Goal: Navigation & Orientation: Find specific page/section

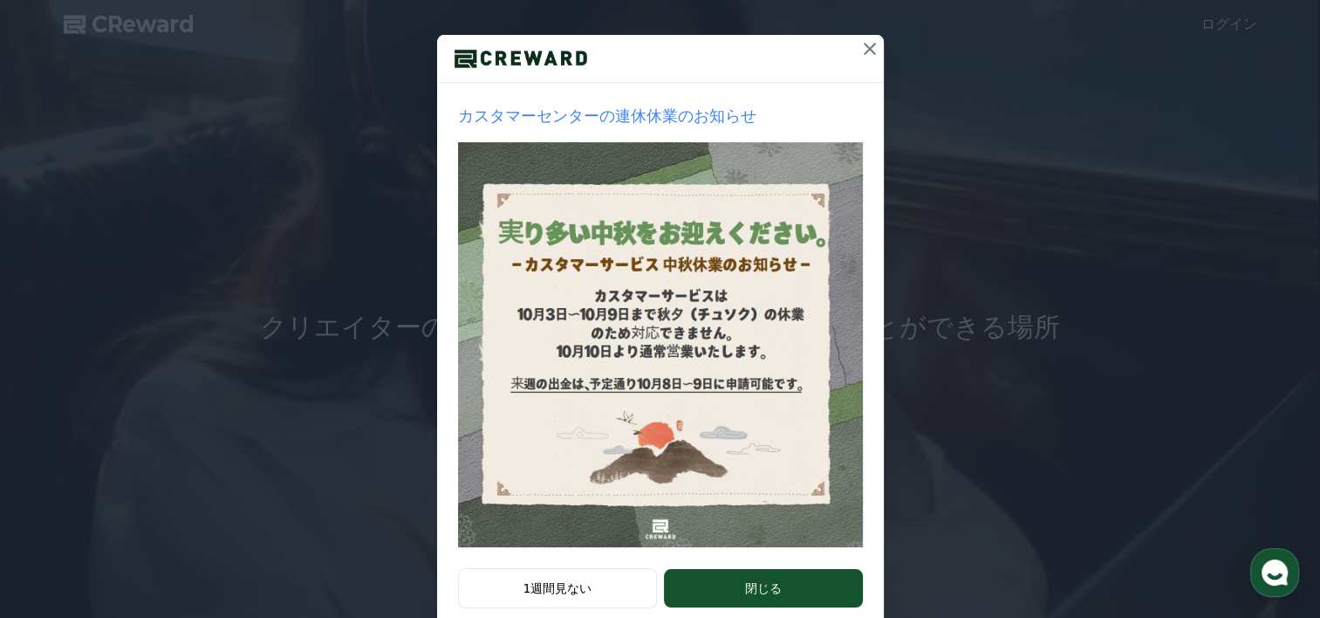
scroll to position [213, 0]
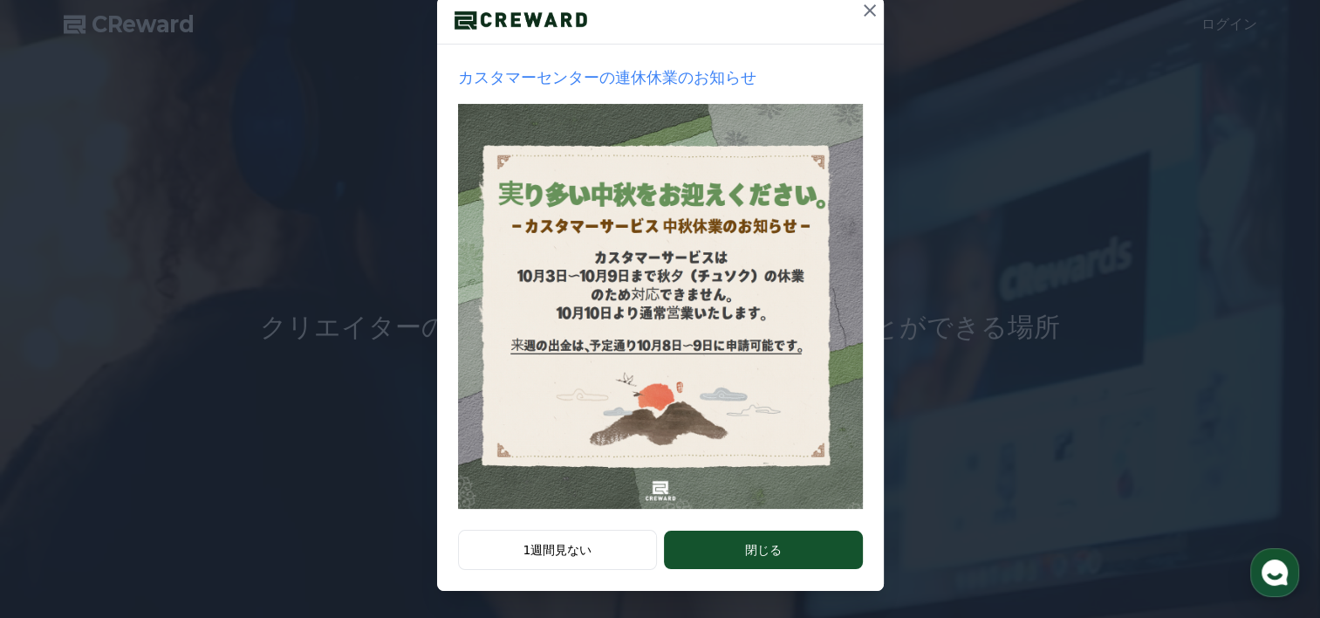
drag, startPoint x: 735, startPoint y: 545, endPoint x: 726, endPoint y: 544, distance: 8.8
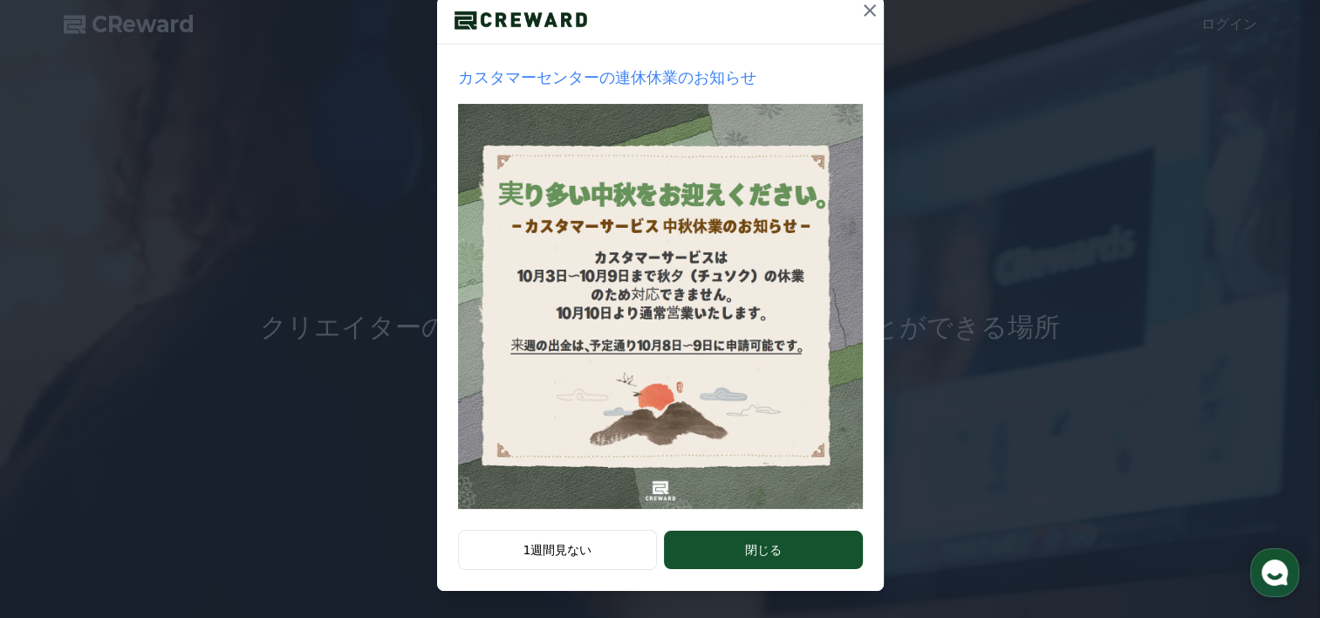
click at [726, 544] on button "閉じる" at bounding box center [763, 549] width 198 height 38
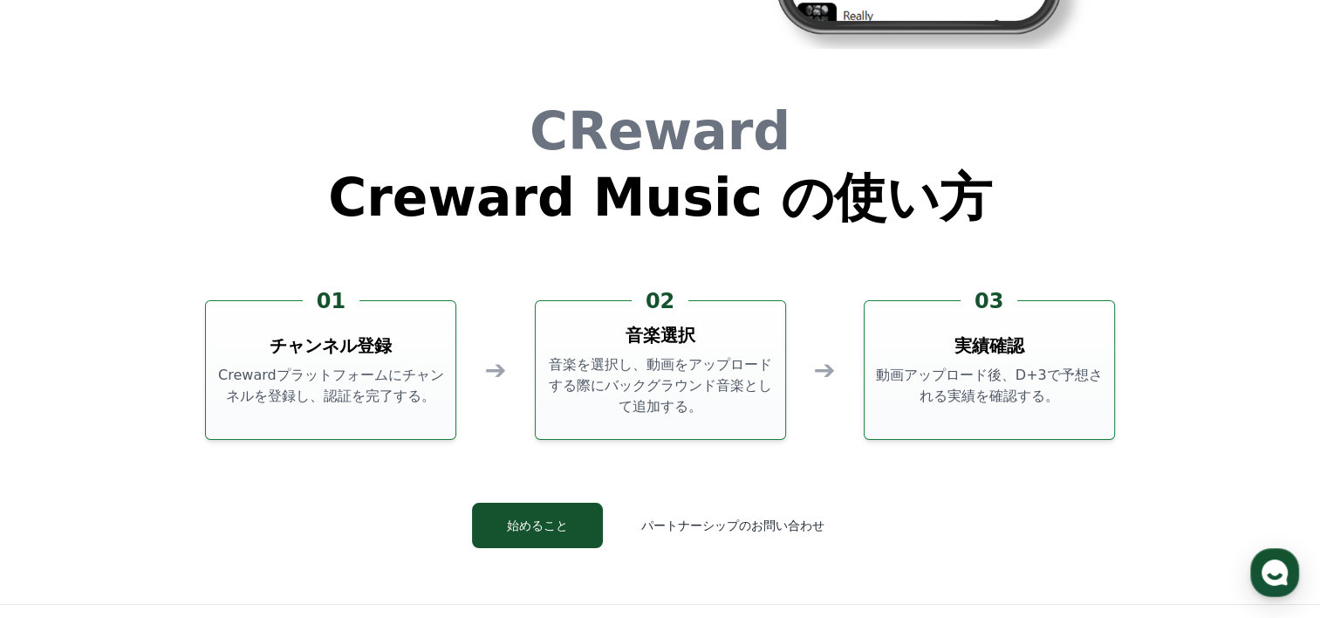
scroll to position [4552, 0]
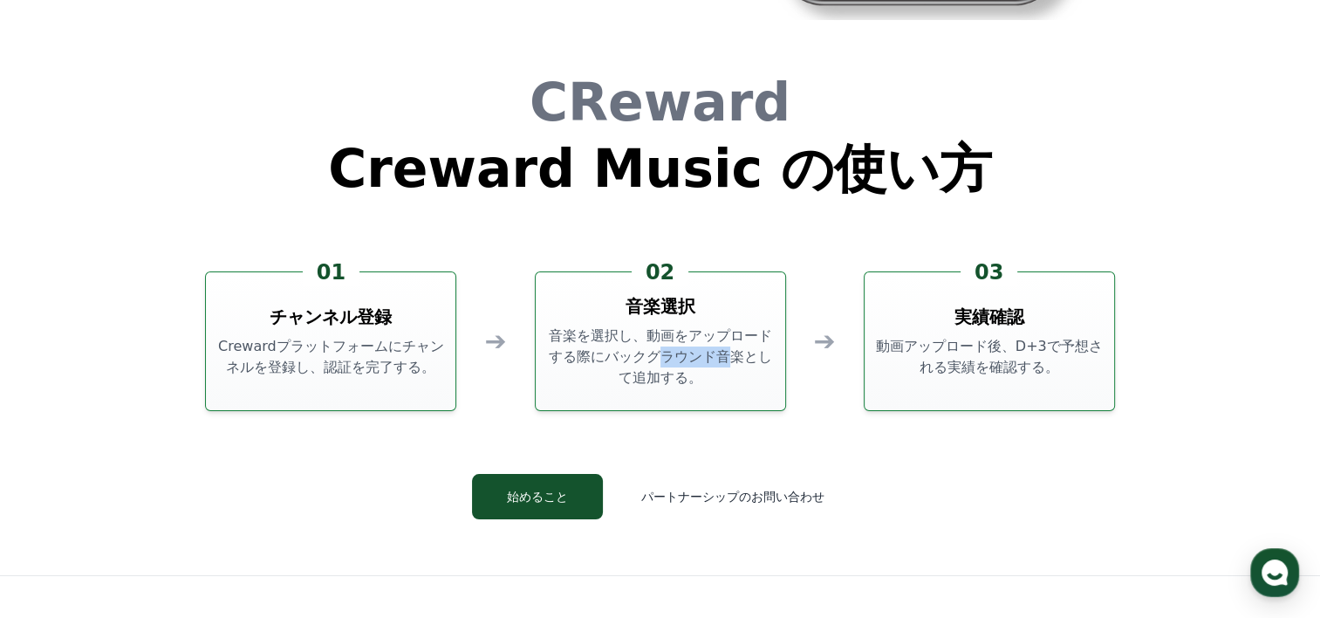
drag, startPoint x: 598, startPoint y: 363, endPoint x: 650, endPoint y: 373, distance: 52.5
click at [650, 373] on p "音楽を選択し、動画をアップロードする際にバックグラウンド音楽として追加する。" at bounding box center [661, 356] width 236 height 63
drag, startPoint x: 650, startPoint y: 373, endPoint x: 635, endPoint y: 418, distance: 46.9
click at [635, 418] on div "CReward Creward Music の使い方 01 チャンネル登録 Crewardプラットフォームにチャンネルを登録し、認証を完了する。 ➔ 02 音…" at bounding box center [660, 311] width 1047 height 527
click at [670, 426] on div "CReward Creward Music の使い方 01 チャンネル登録 Crewardプラットフォームにチャンネルを登録し、認証を完了する。 ➔ 02 音…" at bounding box center [660, 311] width 1047 height 527
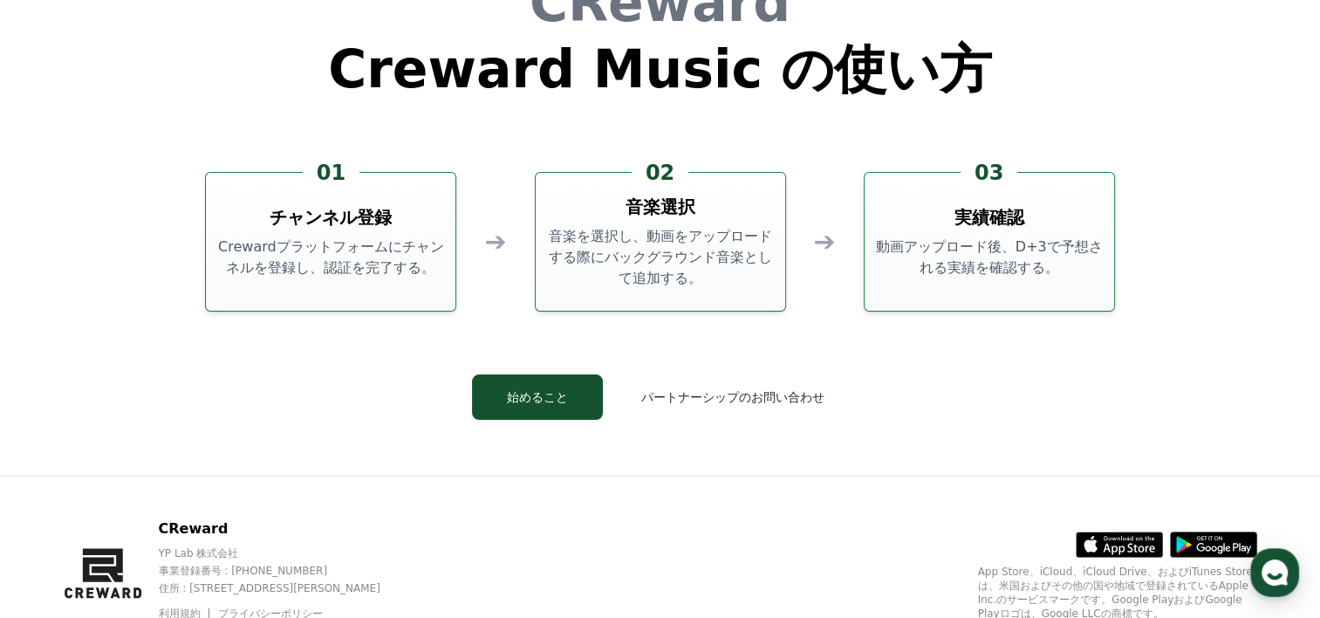
scroll to position [4726, 0]
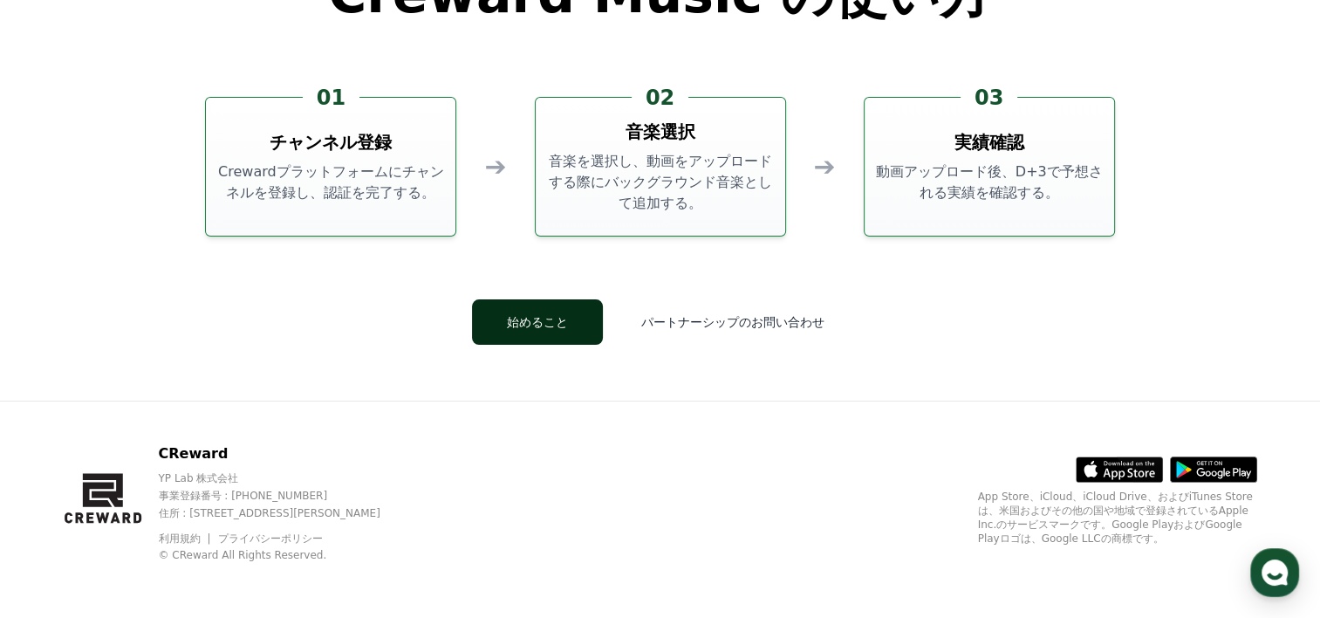
click at [577, 331] on button "始めること" at bounding box center [537, 321] width 131 height 45
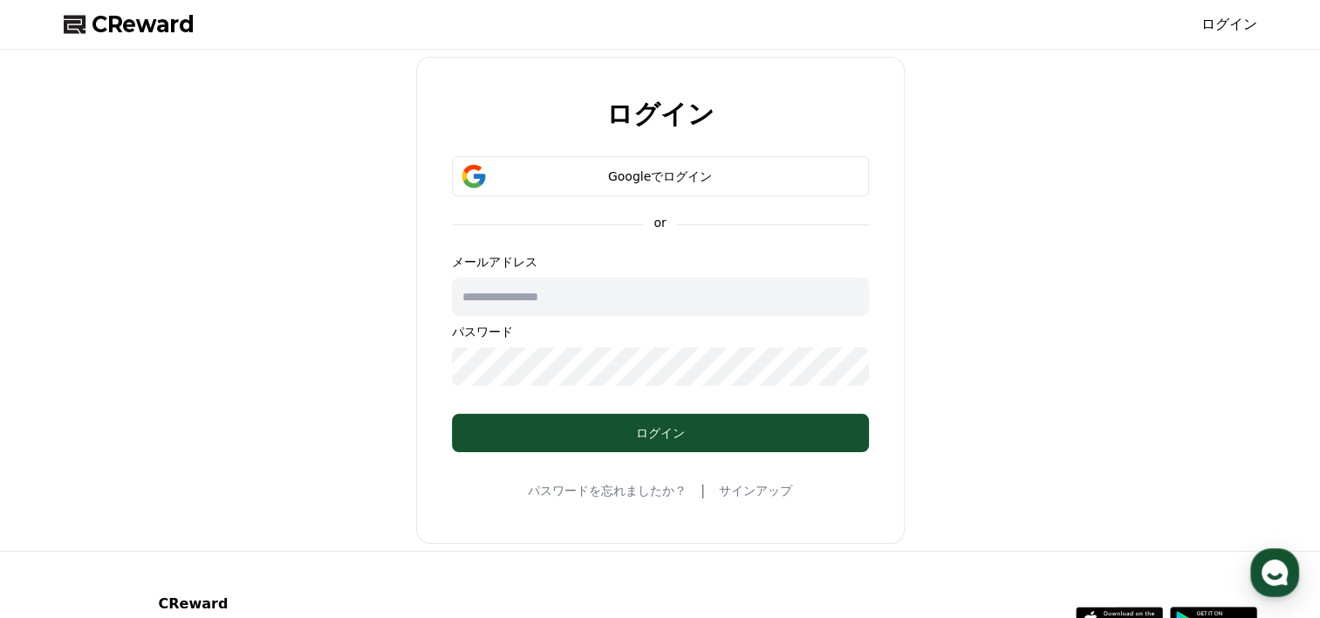
click at [577, 310] on input "text" at bounding box center [660, 296] width 417 height 38
click at [1223, 31] on link "ログイン" at bounding box center [1229, 24] width 56 height 21
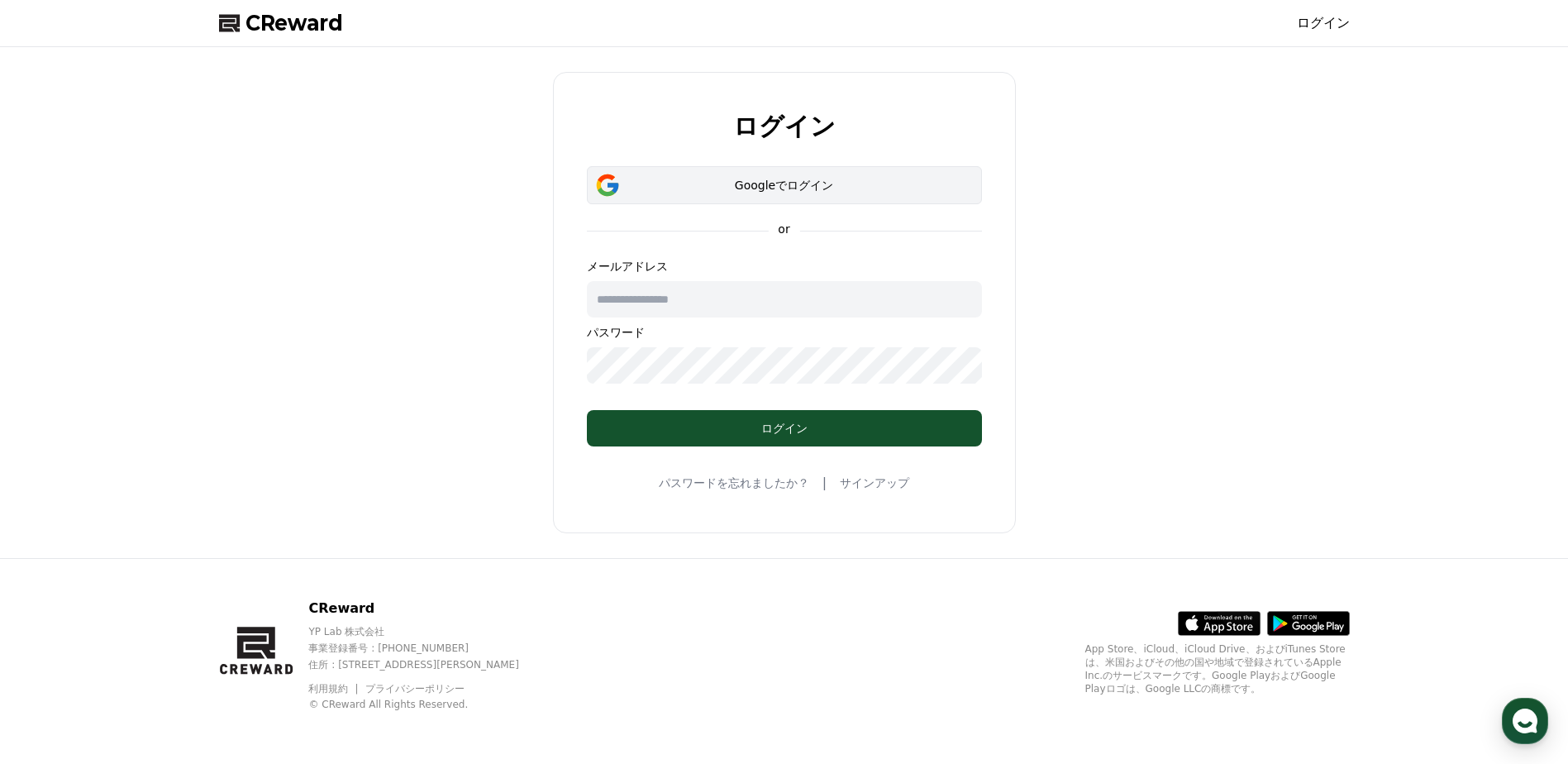
click at [766, 191] on div "Googleでログイン" at bounding box center [784, 185] width 347 height 16
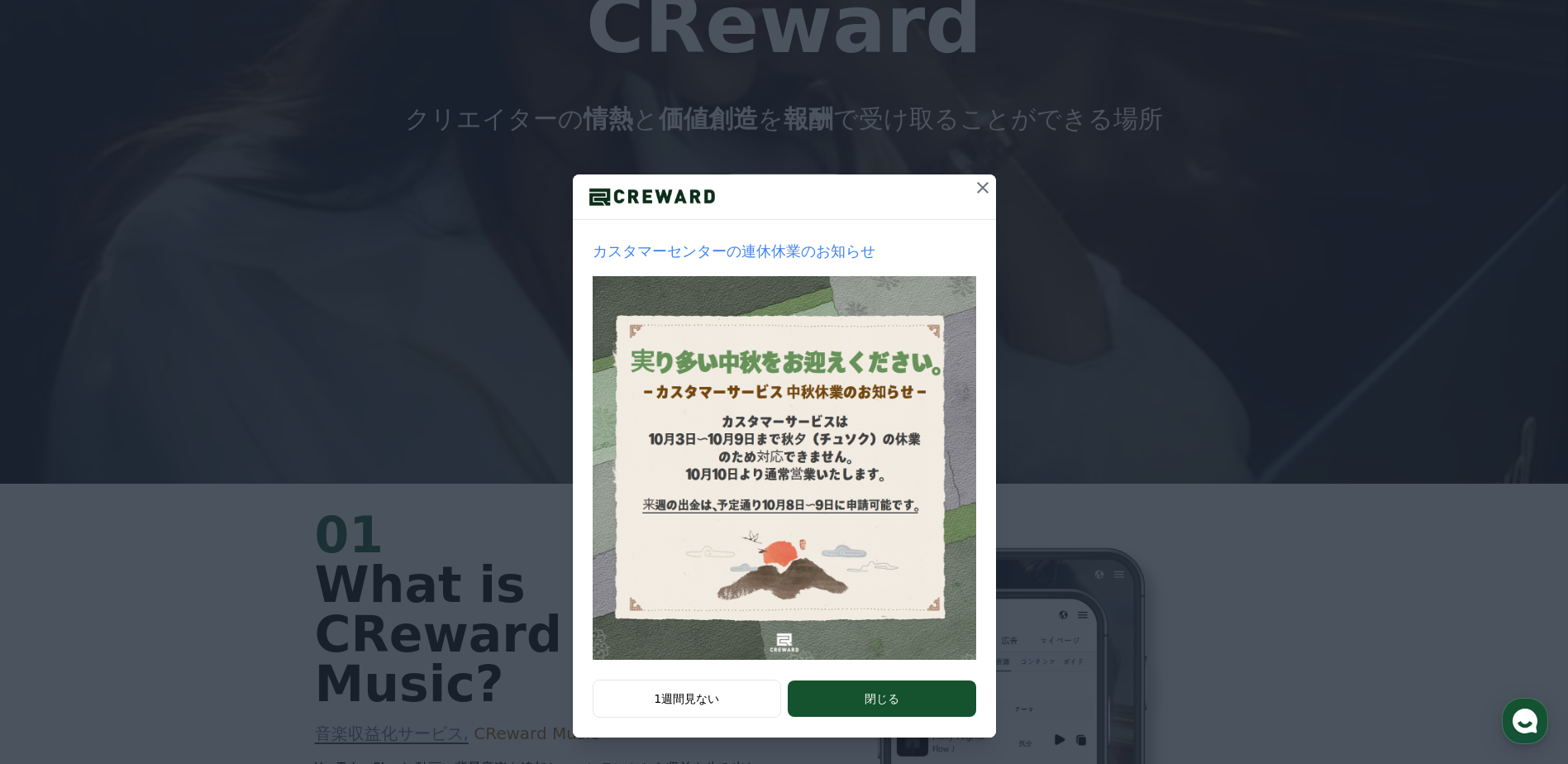
scroll to position [331, 0]
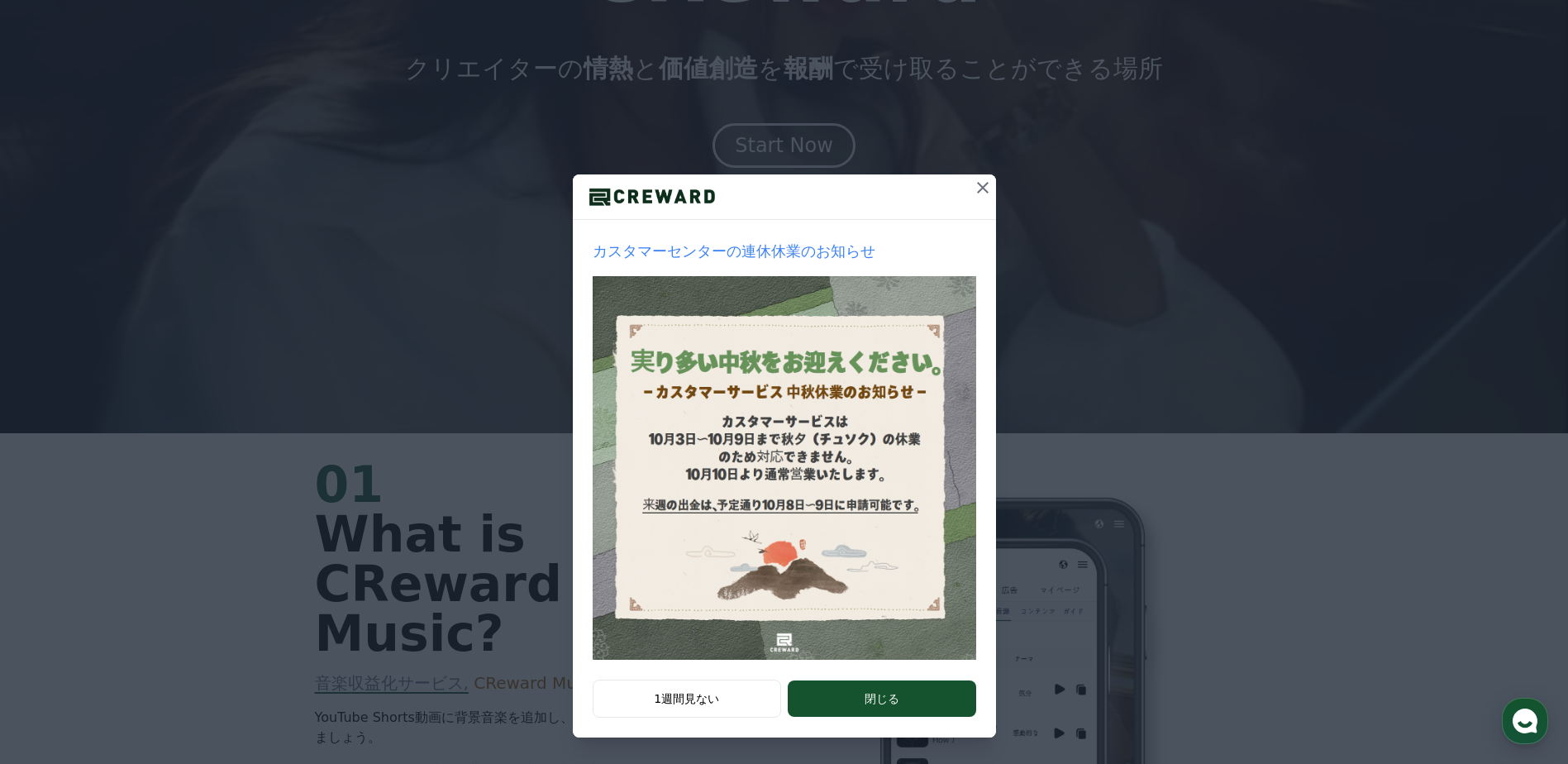
click at [729, 677] on div "カスタマーセンターの連休休業のお知らせ" at bounding box center [784, 449] width 424 height 460
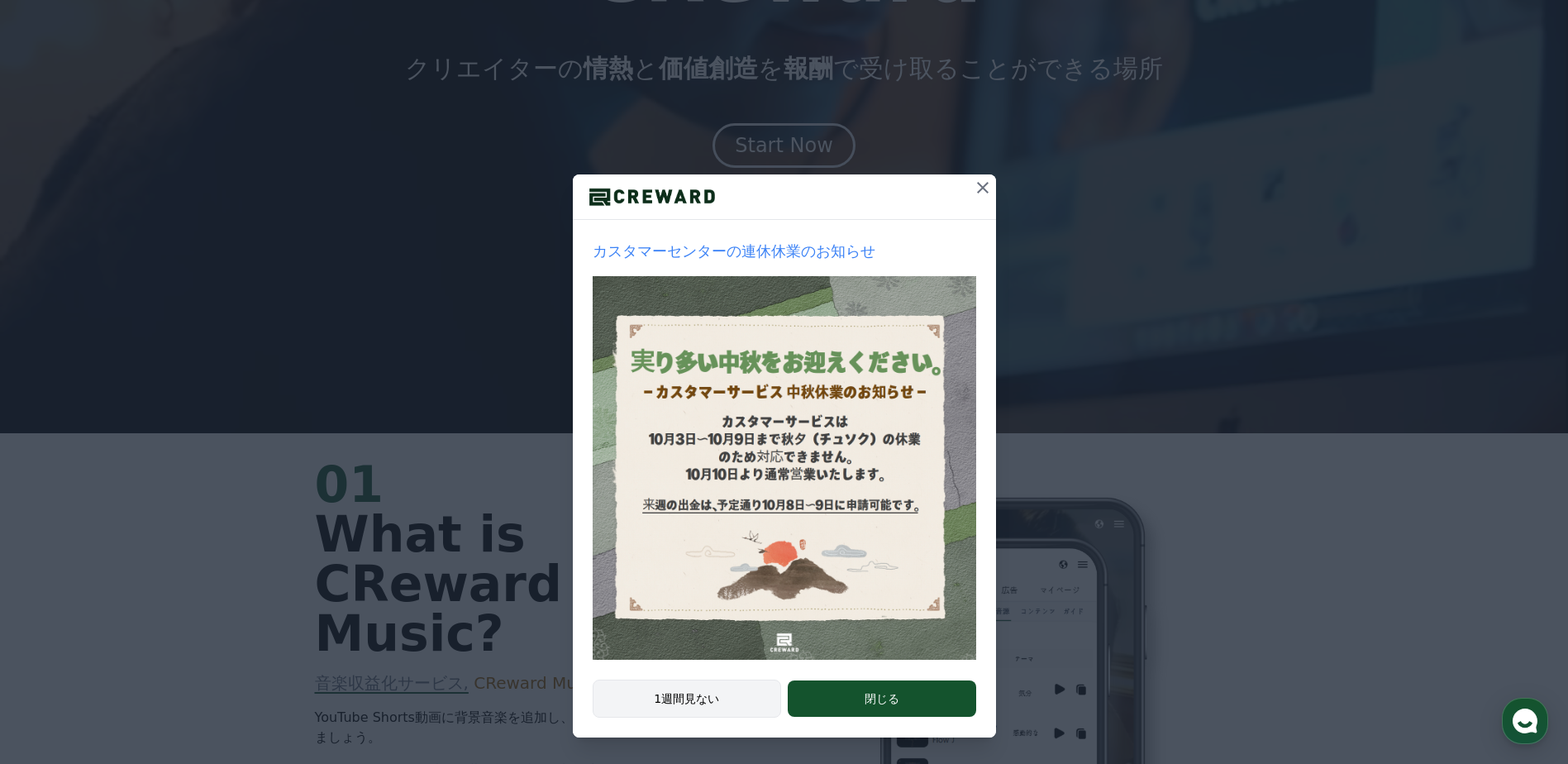
click at [721, 700] on button "1週間見ない" at bounding box center [687, 699] width 189 height 38
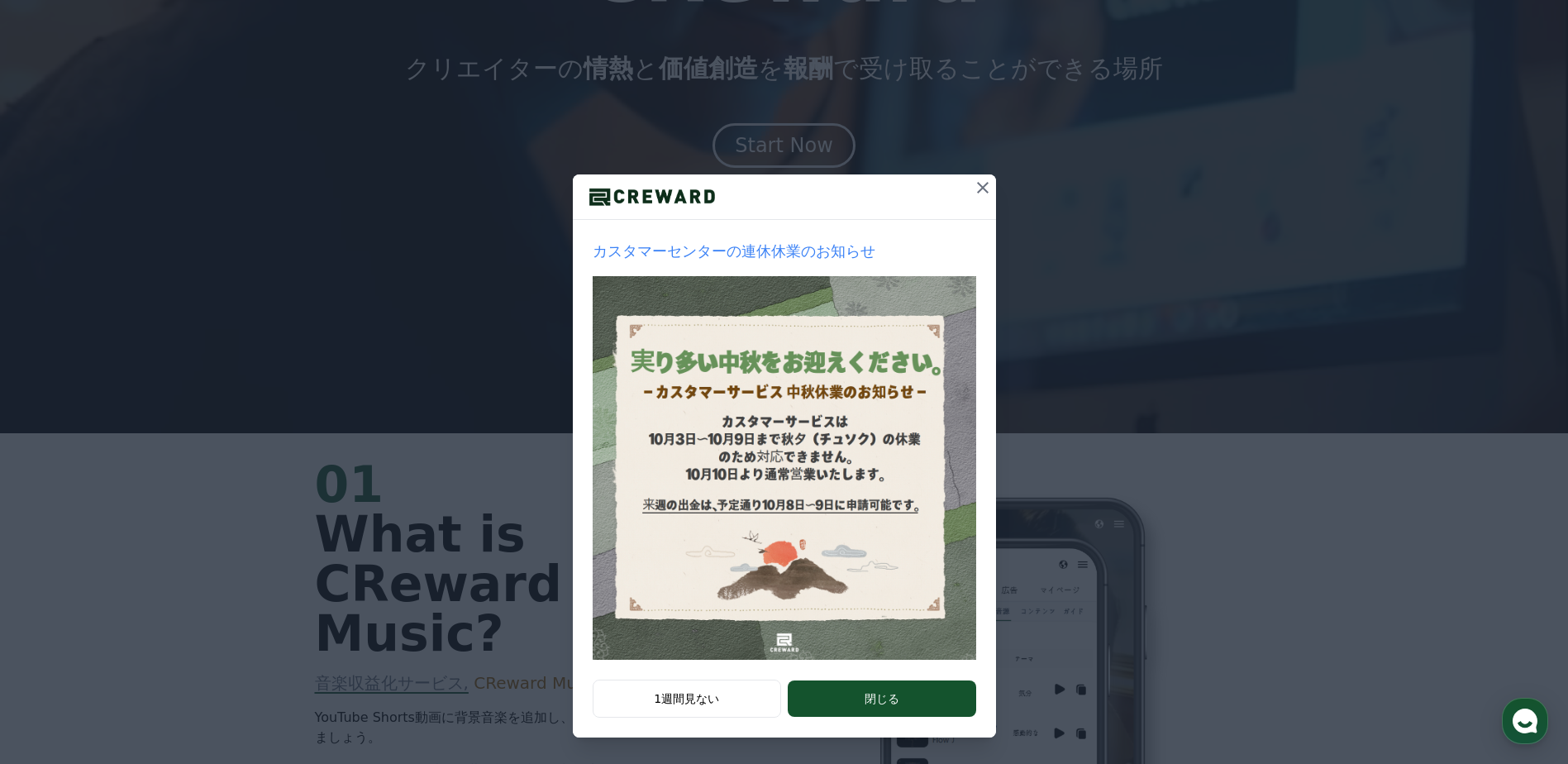
scroll to position [0, 0]
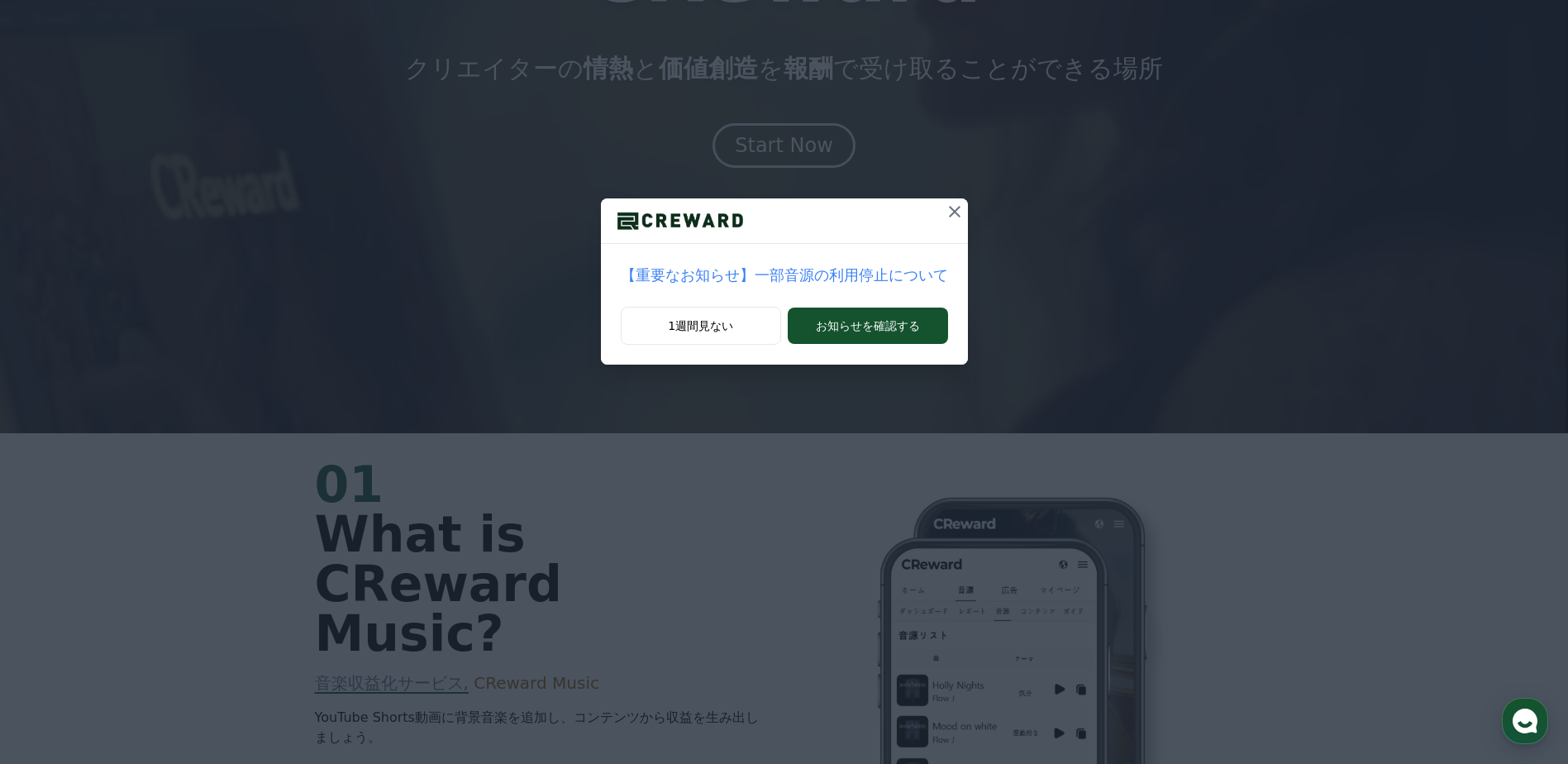
click at [945, 218] on icon at bounding box center [954, 211] width 20 height 20
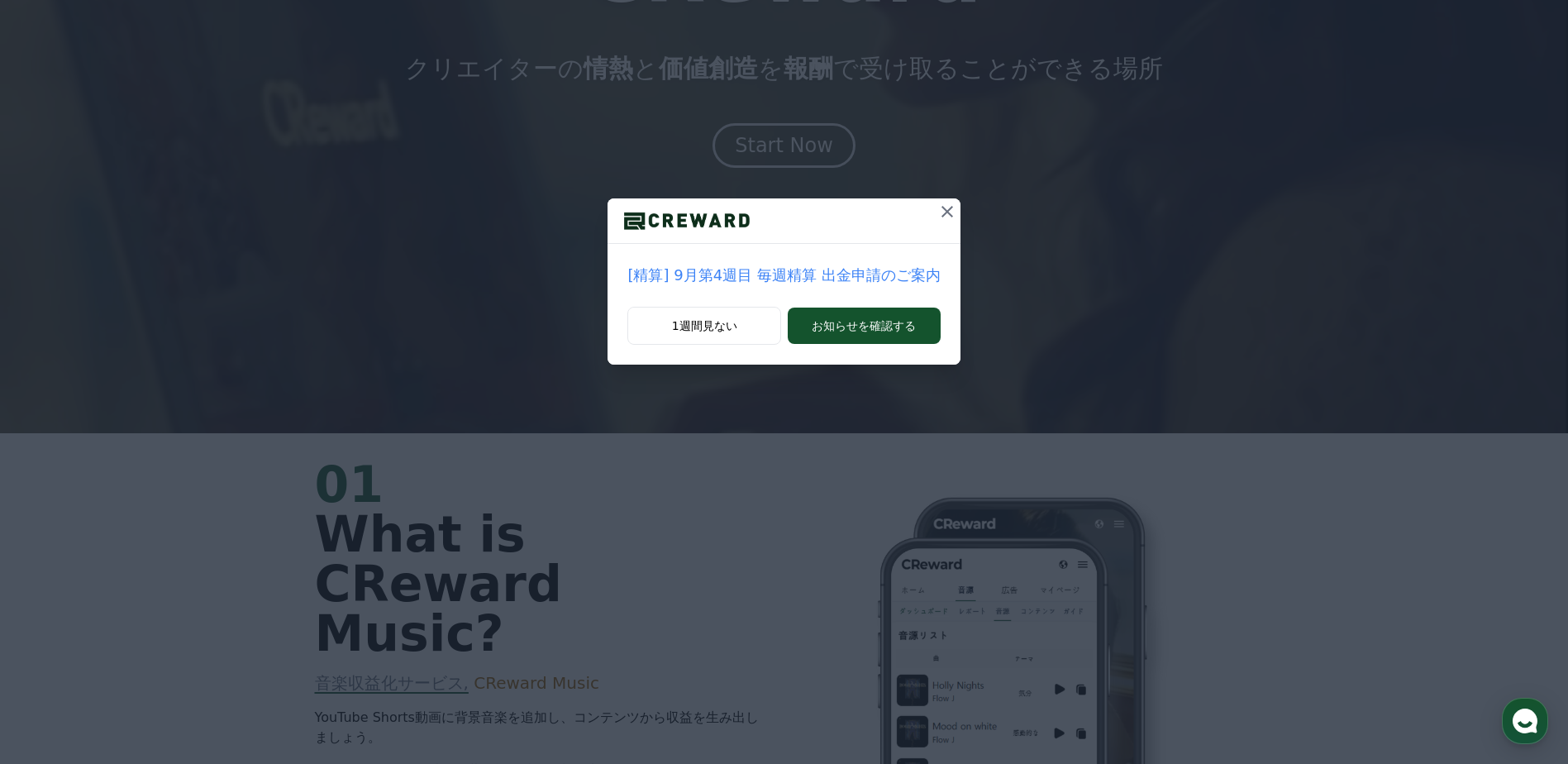
click at [946, 209] on icon at bounding box center [946, 211] width 20 height 20
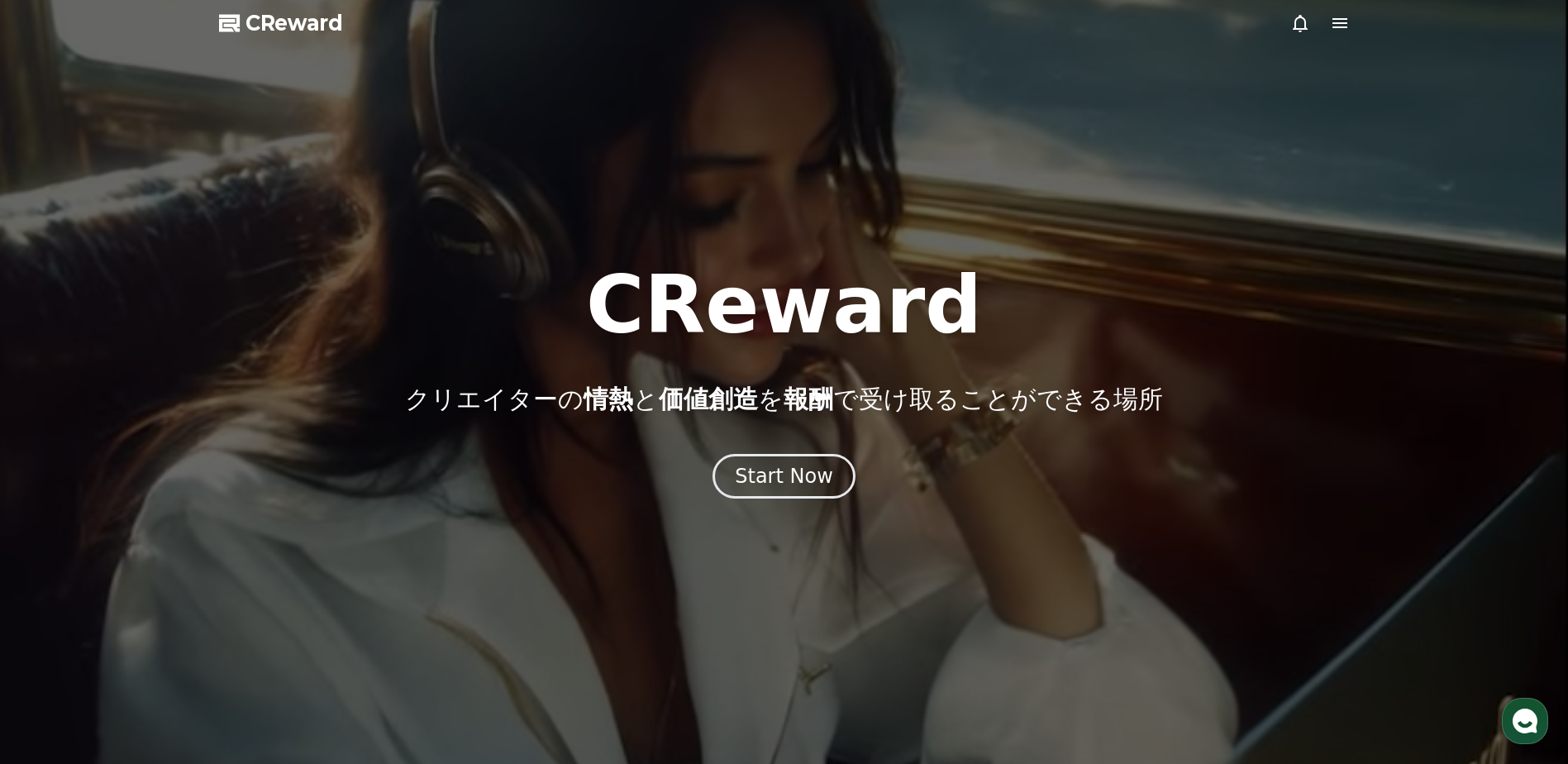
click at [1331, 25] on icon at bounding box center [1340, 23] width 20 height 20
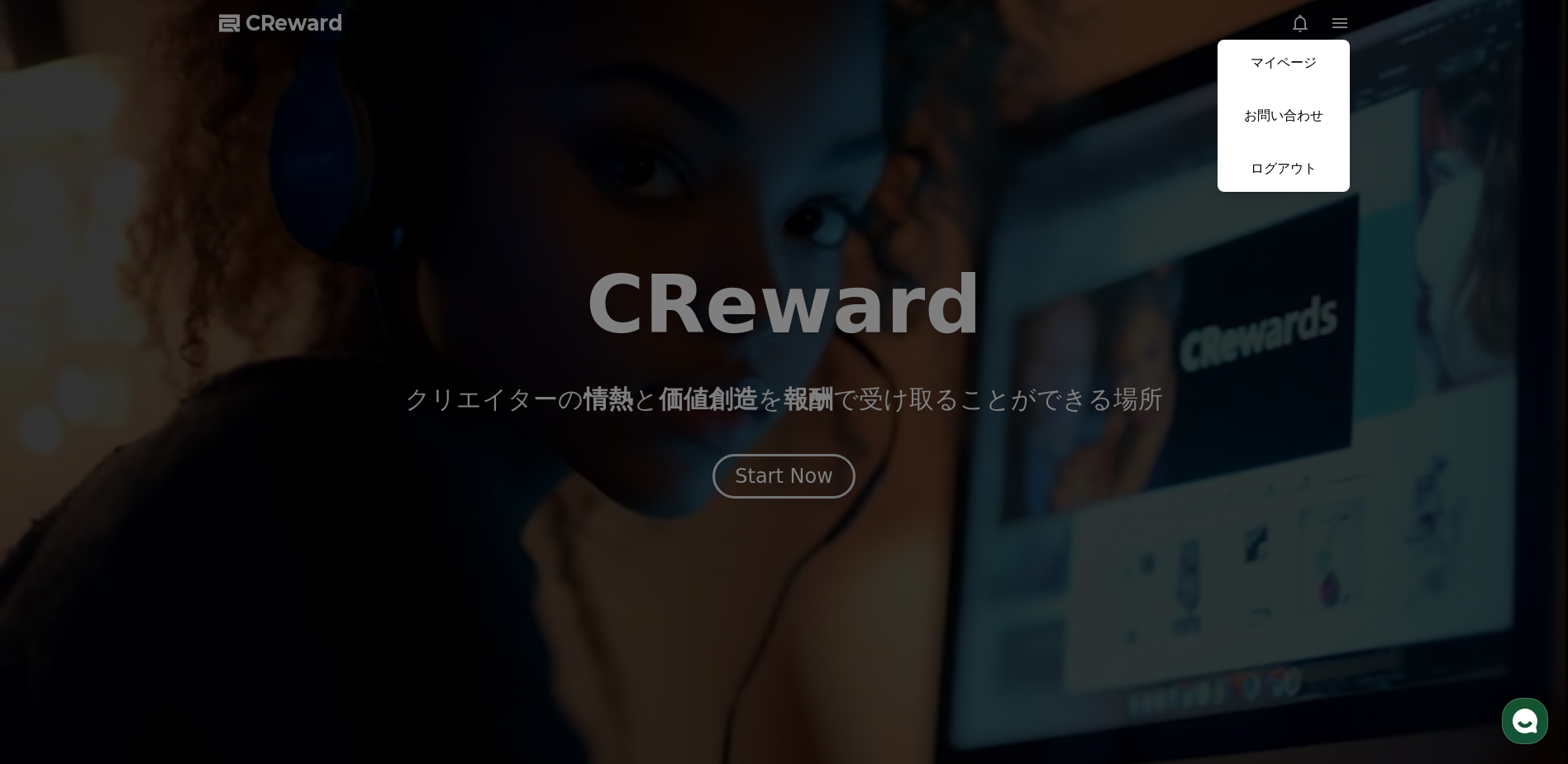
drag, startPoint x: 1023, startPoint y: 205, endPoint x: 1043, endPoint y: 180, distance: 32.0
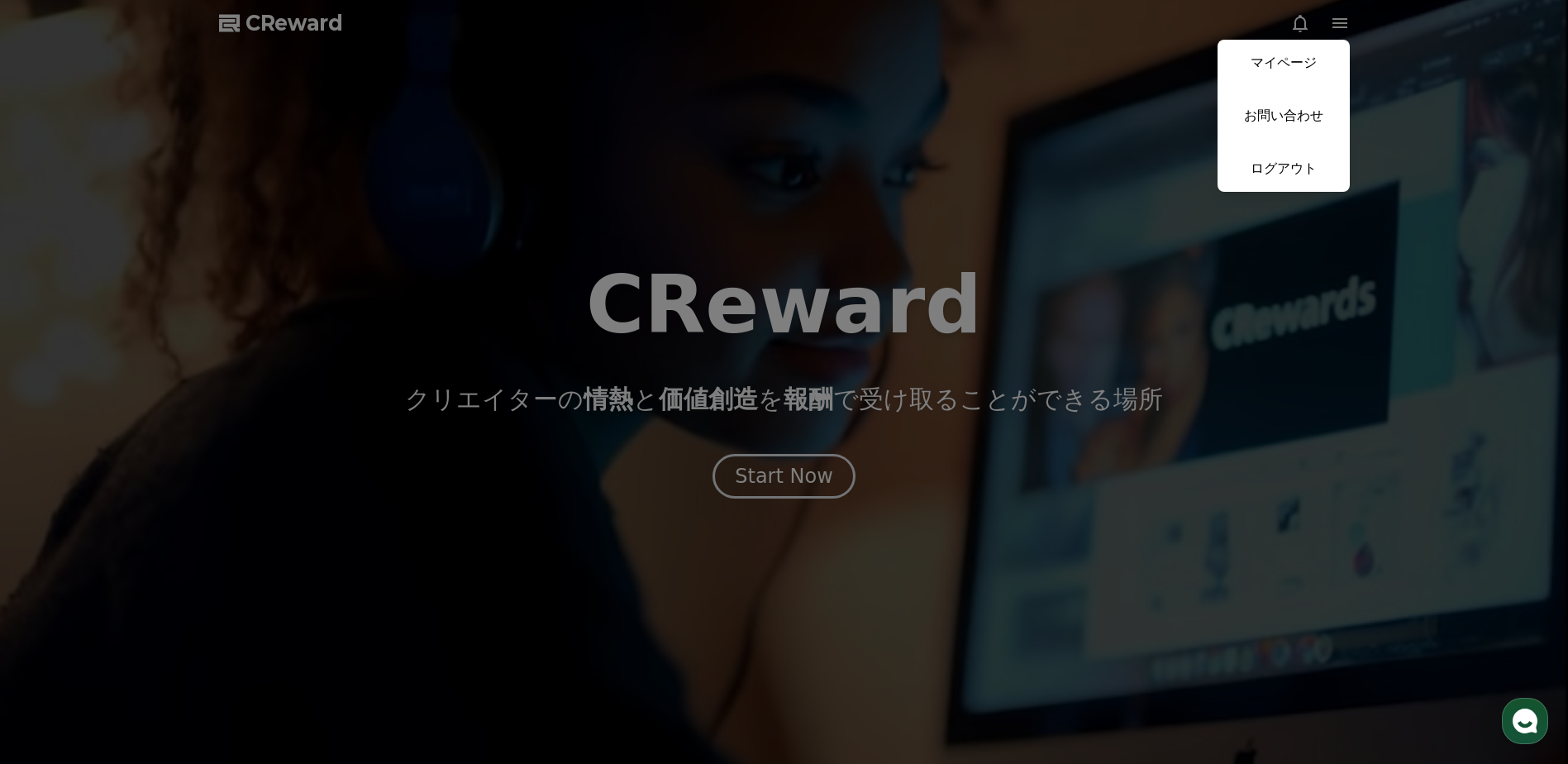
click at [1023, 204] on button "close" at bounding box center [784, 382] width 1568 height 764
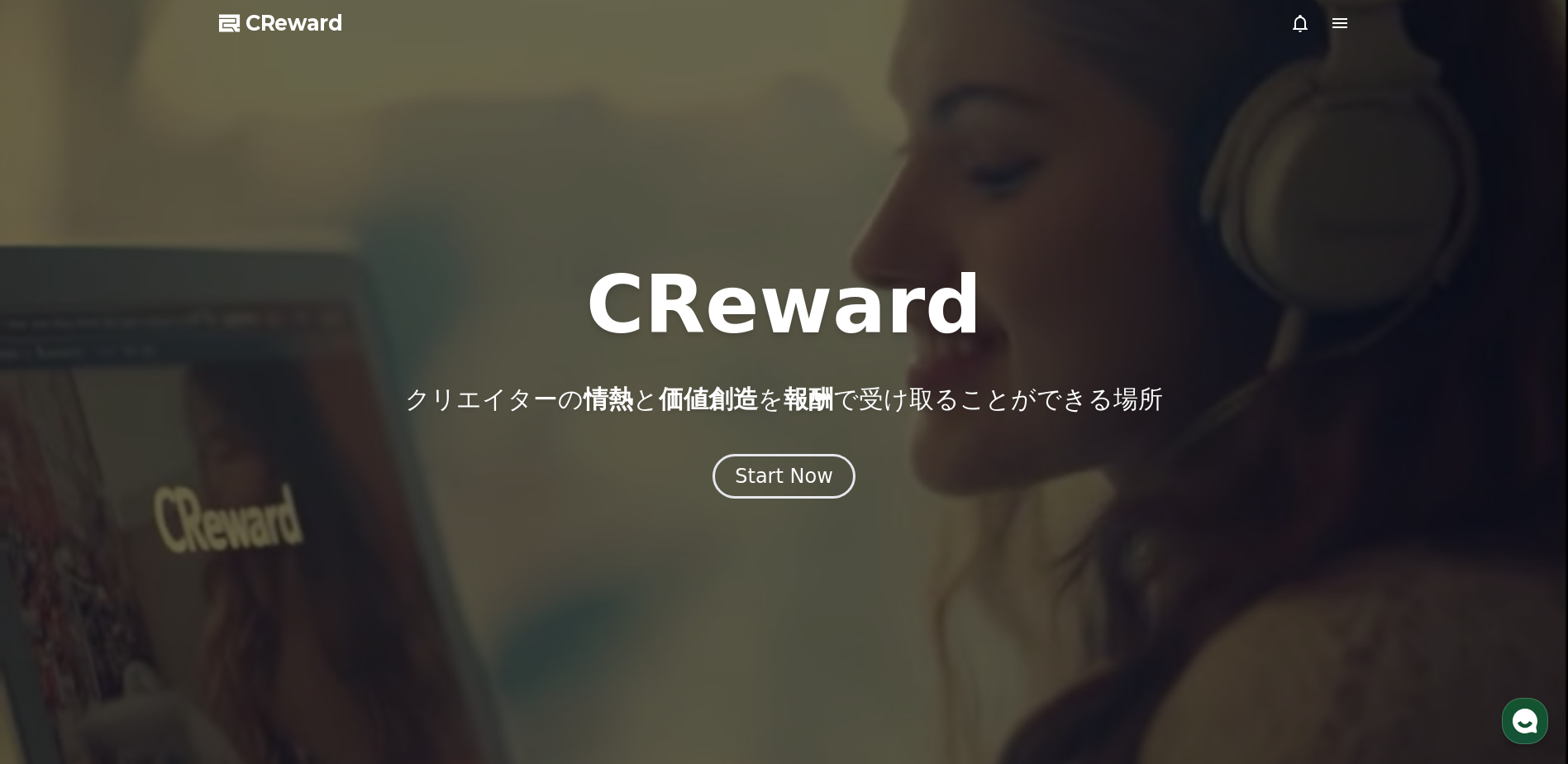
click at [1297, 24] on icon at bounding box center [1300, 23] width 20 height 20
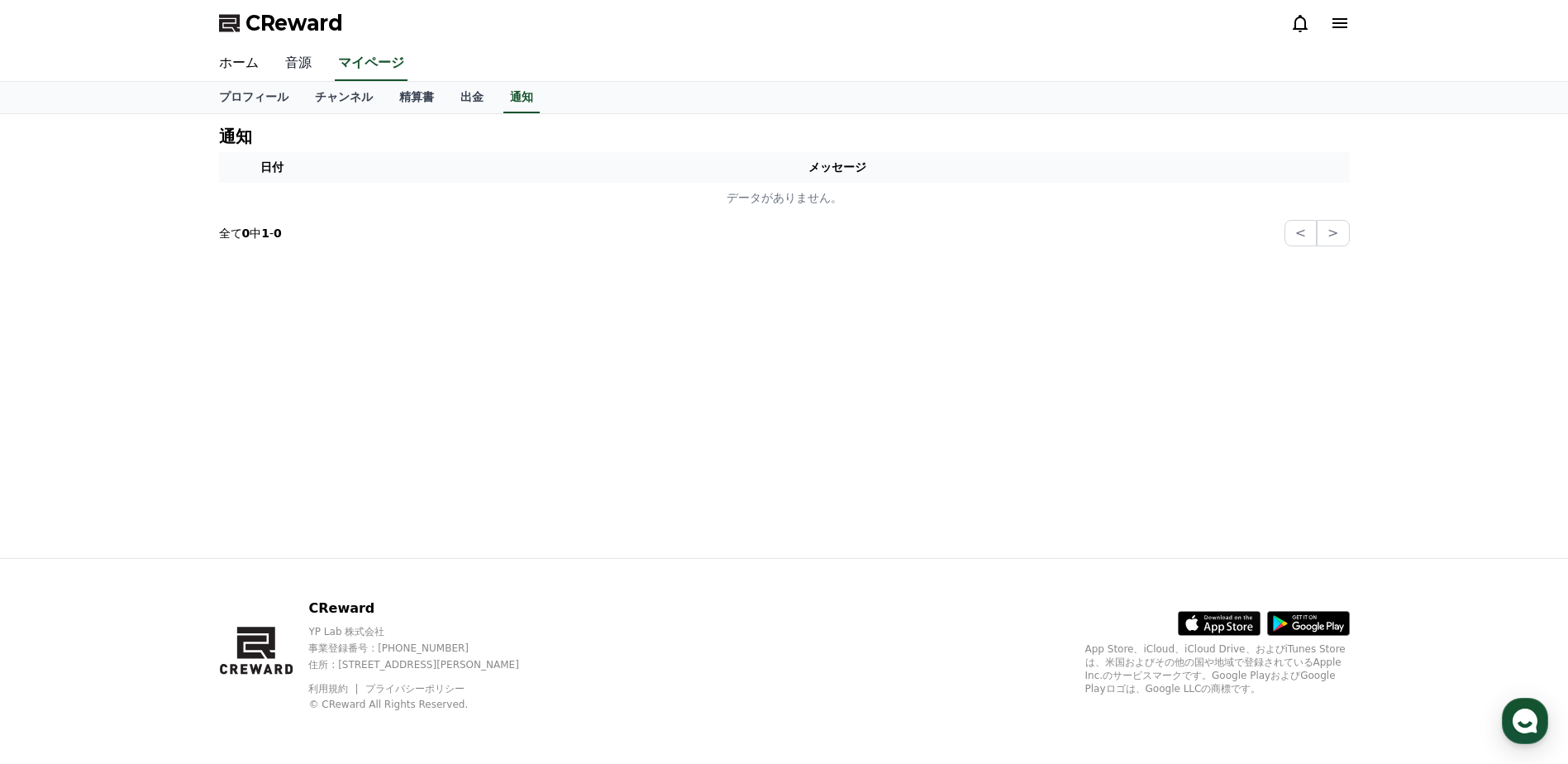
click at [304, 62] on link "音源" at bounding box center [298, 64] width 53 height 35
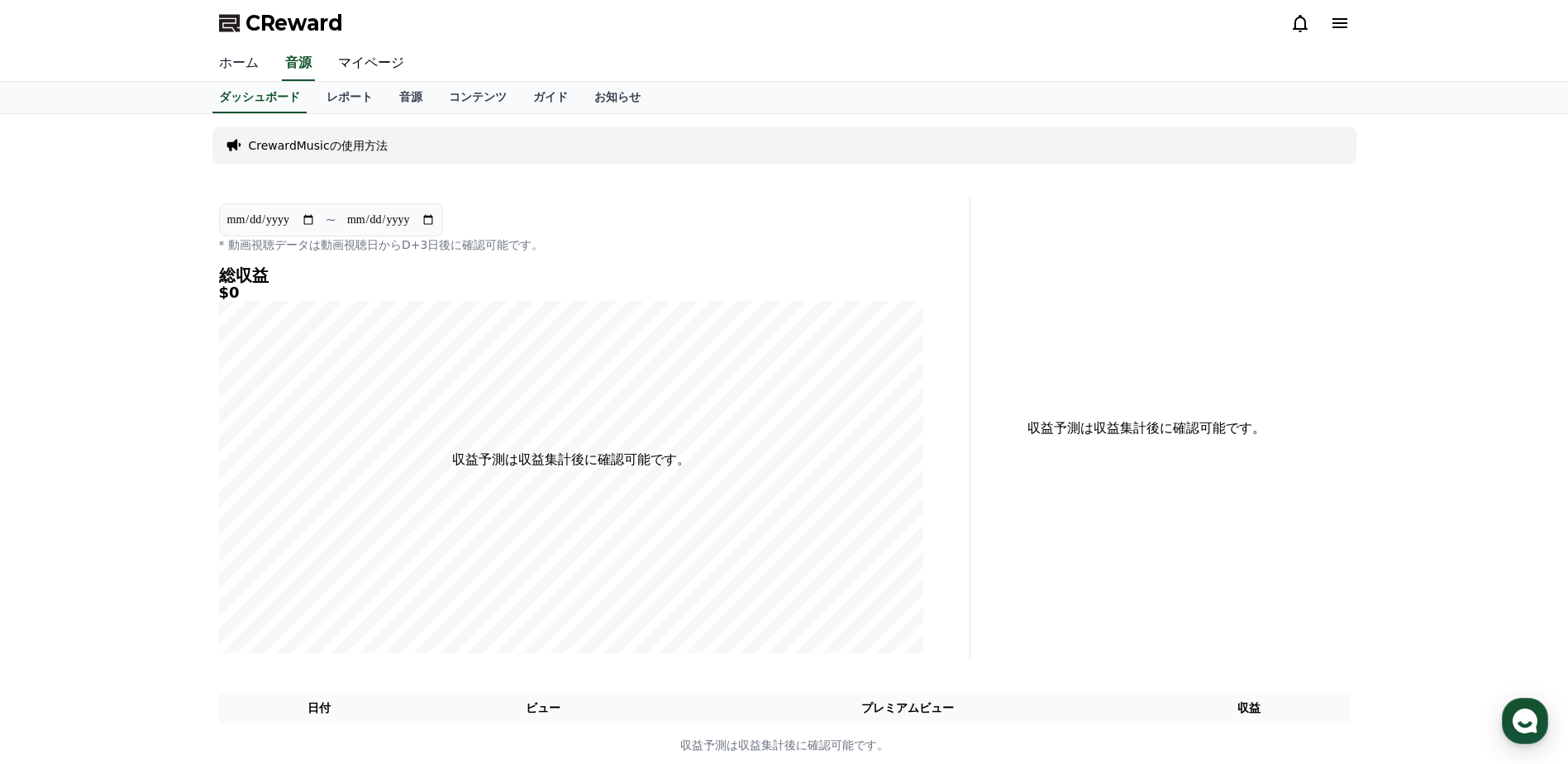
click at [237, 68] on link "ホーム" at bounding box center [239, 64] width 66 height 35
click at [581, 94] on link "お知らせ" at bounding box center [617, 97] width 73 height 31
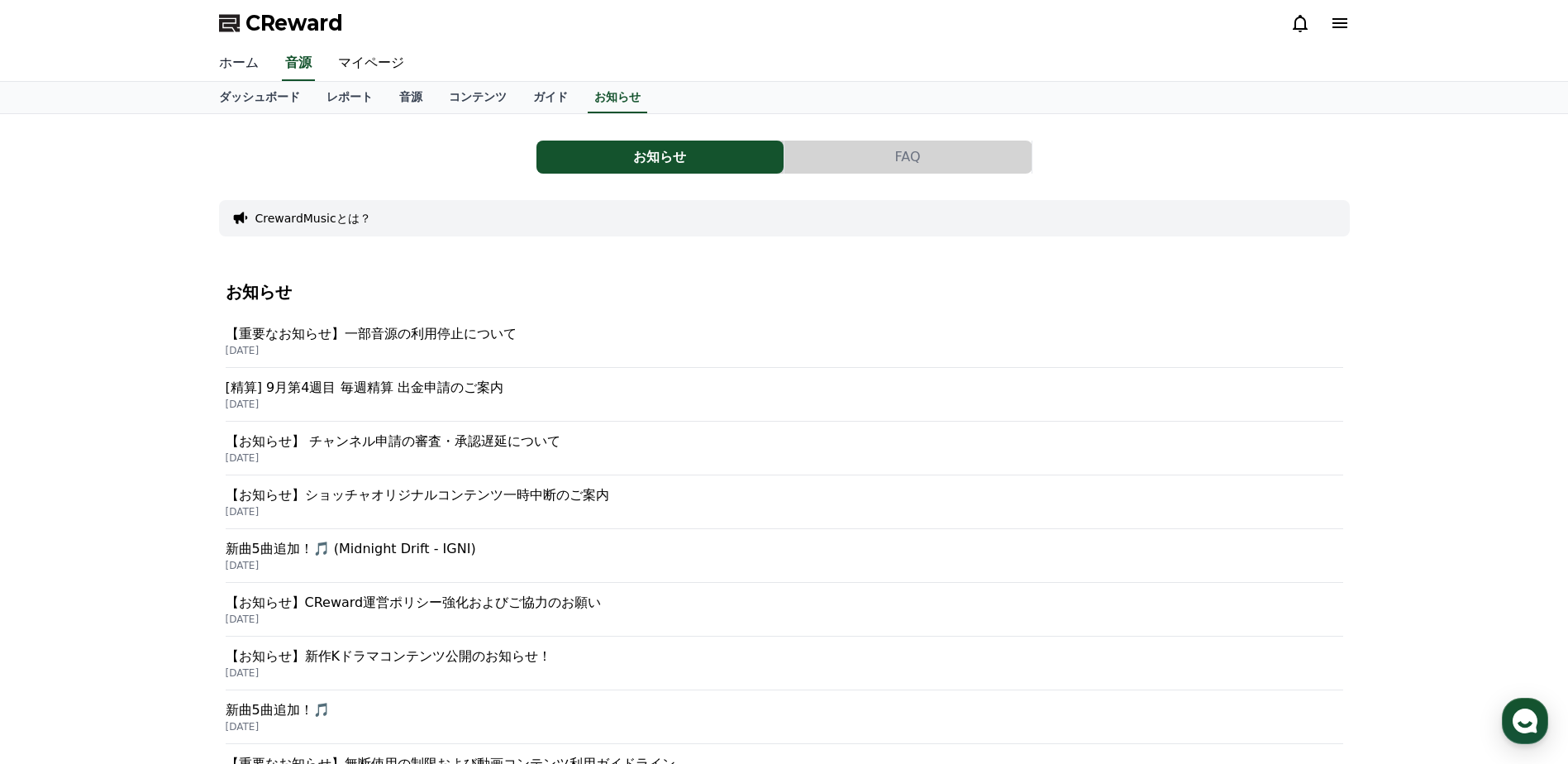
click at [229, 60] on link "ホーム" at bounding box center [239, 64] width 66 height 35
drag, startPoint x: 363, startPoint y: 29, endPoint x: 244, endPoint y: 25, distance: 119.1
click at [244, 25] on div "CReward" at bounding box center [784, 23] width 1157 height 46
copy span "CReward"
